Goal: Task Accomplishment & Management: Manage account settings

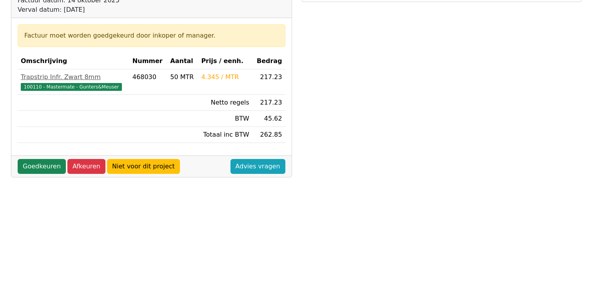
scroll to position [118, 0]
click at [49, 167] on link "Goedkeuren" at bounding box center [42, 166] width 48 height 15
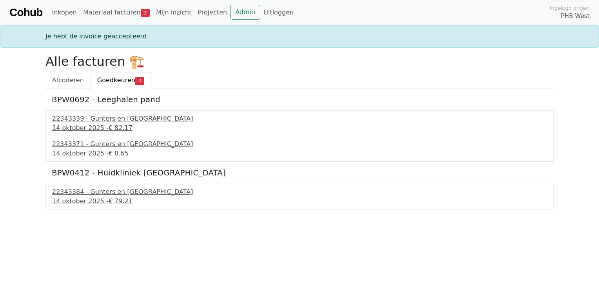
click at [96, 118] on div "22343339 - Gunters en Meuser" at bounding box center [299, 118] width 495 height 9
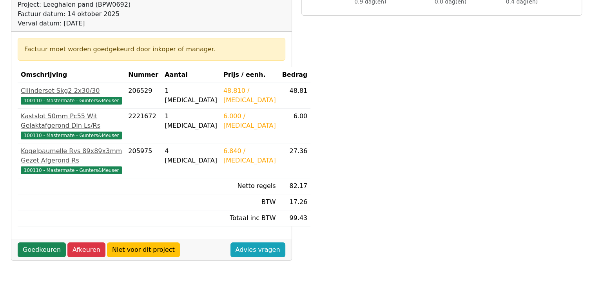
scroll to position [118, 0]
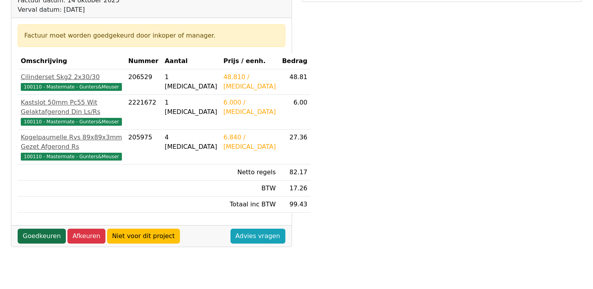
click at [39, 244] on link "Goedkeuren" at bounding box center [42, 236] width 48 height 15
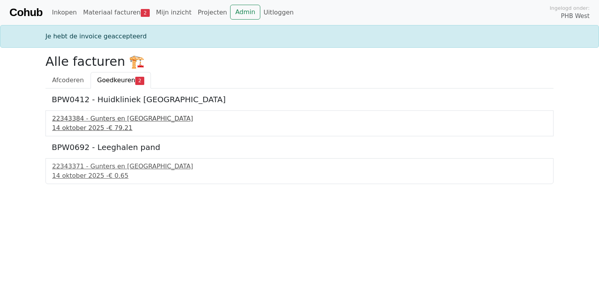
click at [92, 122] on div "22343384 - Gunters en [GEOGRAPHIC_DATA]" at bounding box center [299, 118] width 495 height 9
click at [88, 173] on div "14 oktober 2025 - € 0.65" at bounding box center [299, 175] width 495 height 9
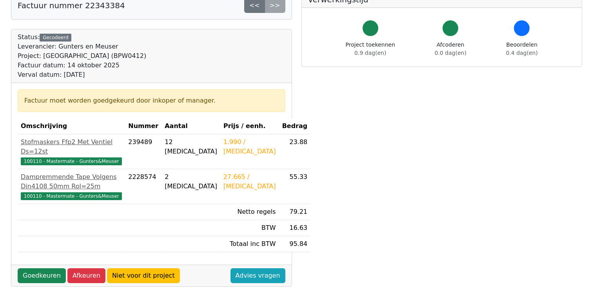
scroll to position [39, 0]
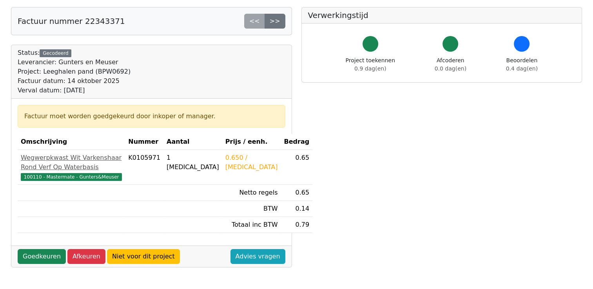
scroll to position [78, 0]
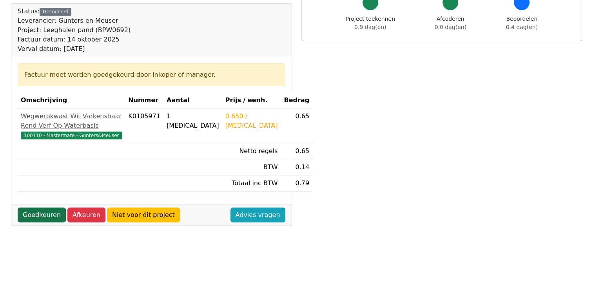
click at [34, 223] on link "Goedkeuren" at bounding box center [42, 215] width 48 height 15
